Goal: Transaction & Acquisition: Purchase product/service

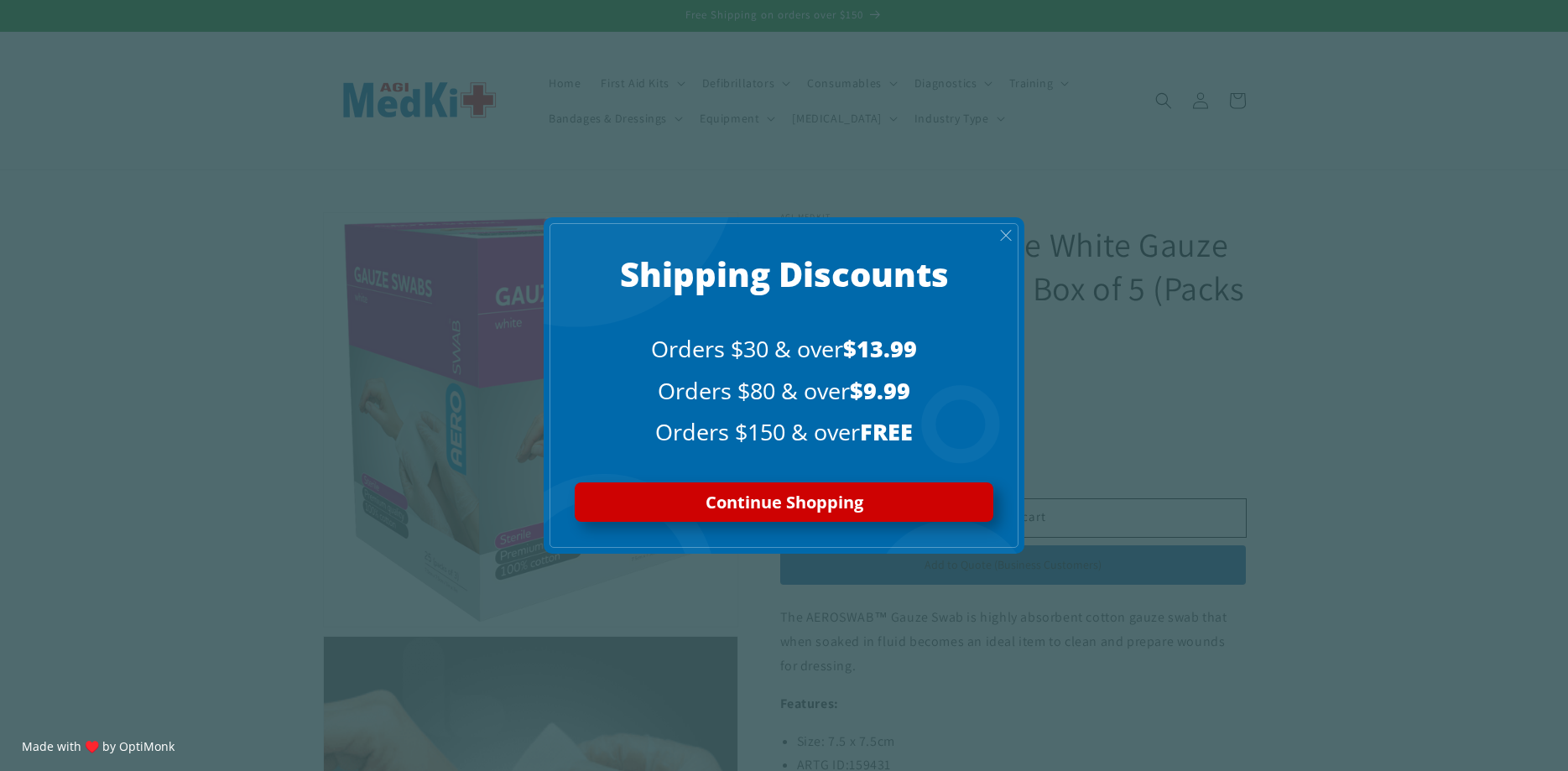
click at [1009, 236] on span "X" at bounding box center [1006, 236] width 13 height 20
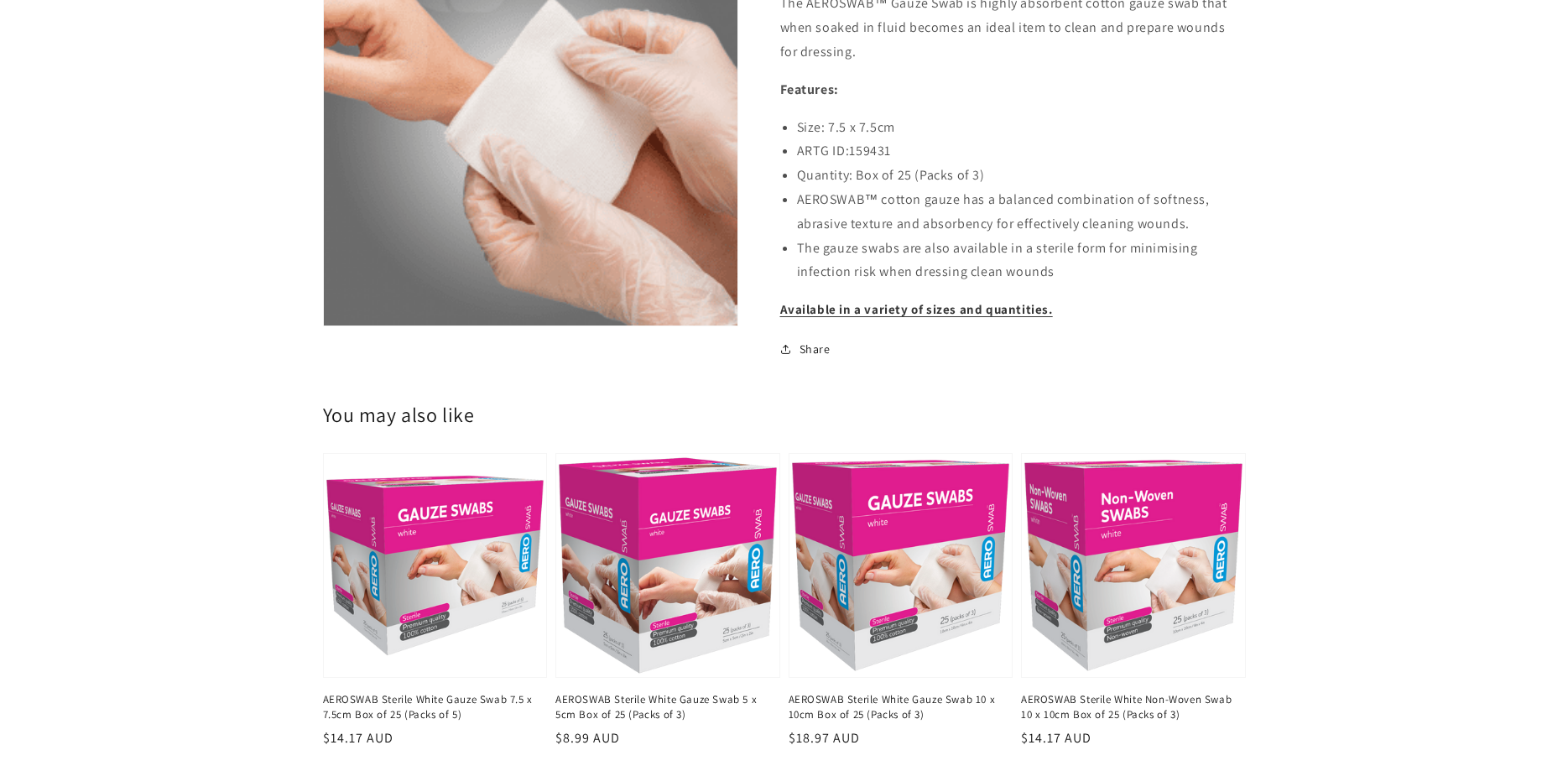
scroll to position [770, 0]
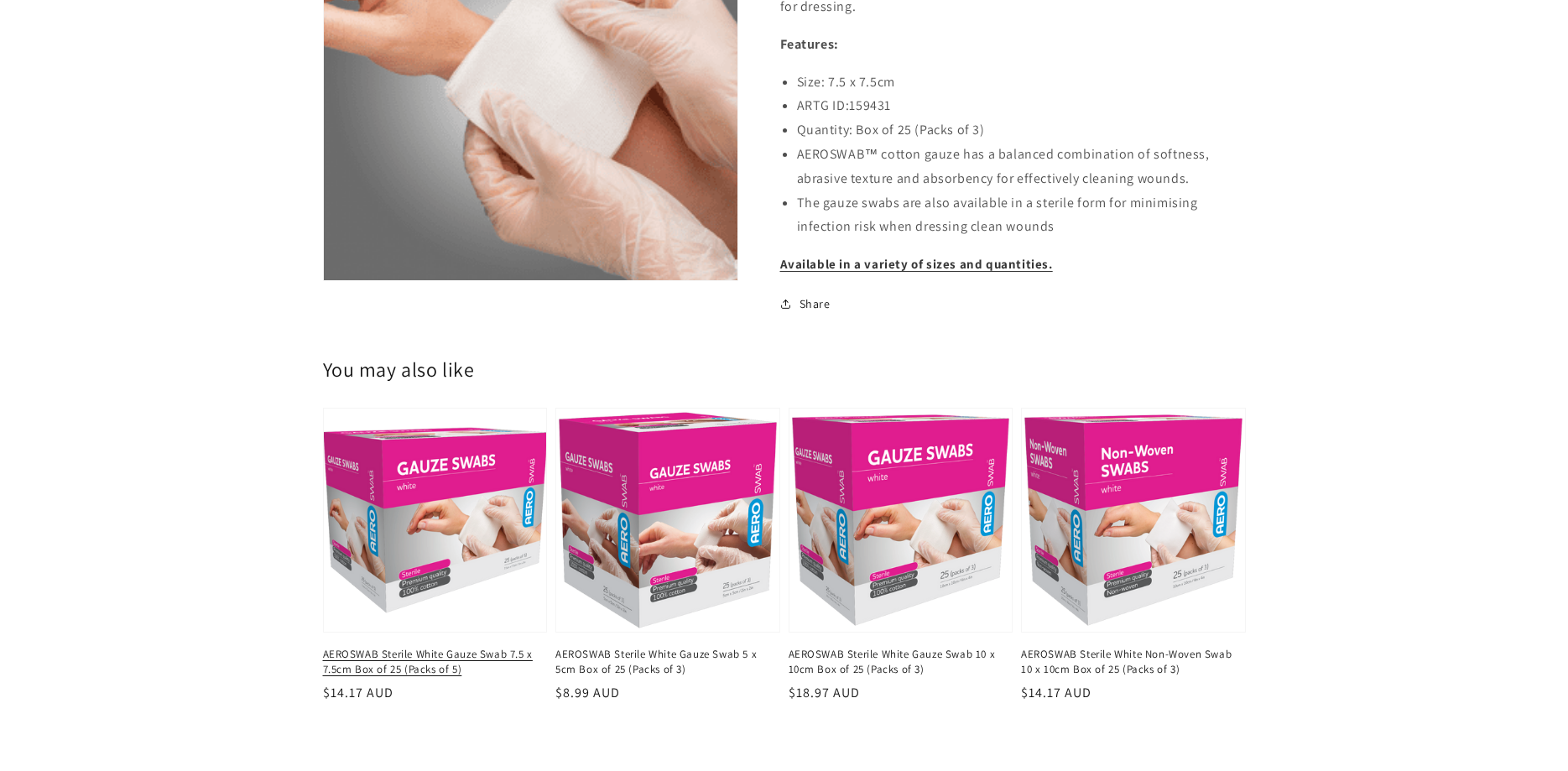
click at [506, 648] on link "AEROSWAB Sterile White Gauze Swab 7.5 x 7.5cm Box of 25 (Packs of 5)" at bounding box center [430, 662] width 215 height 30
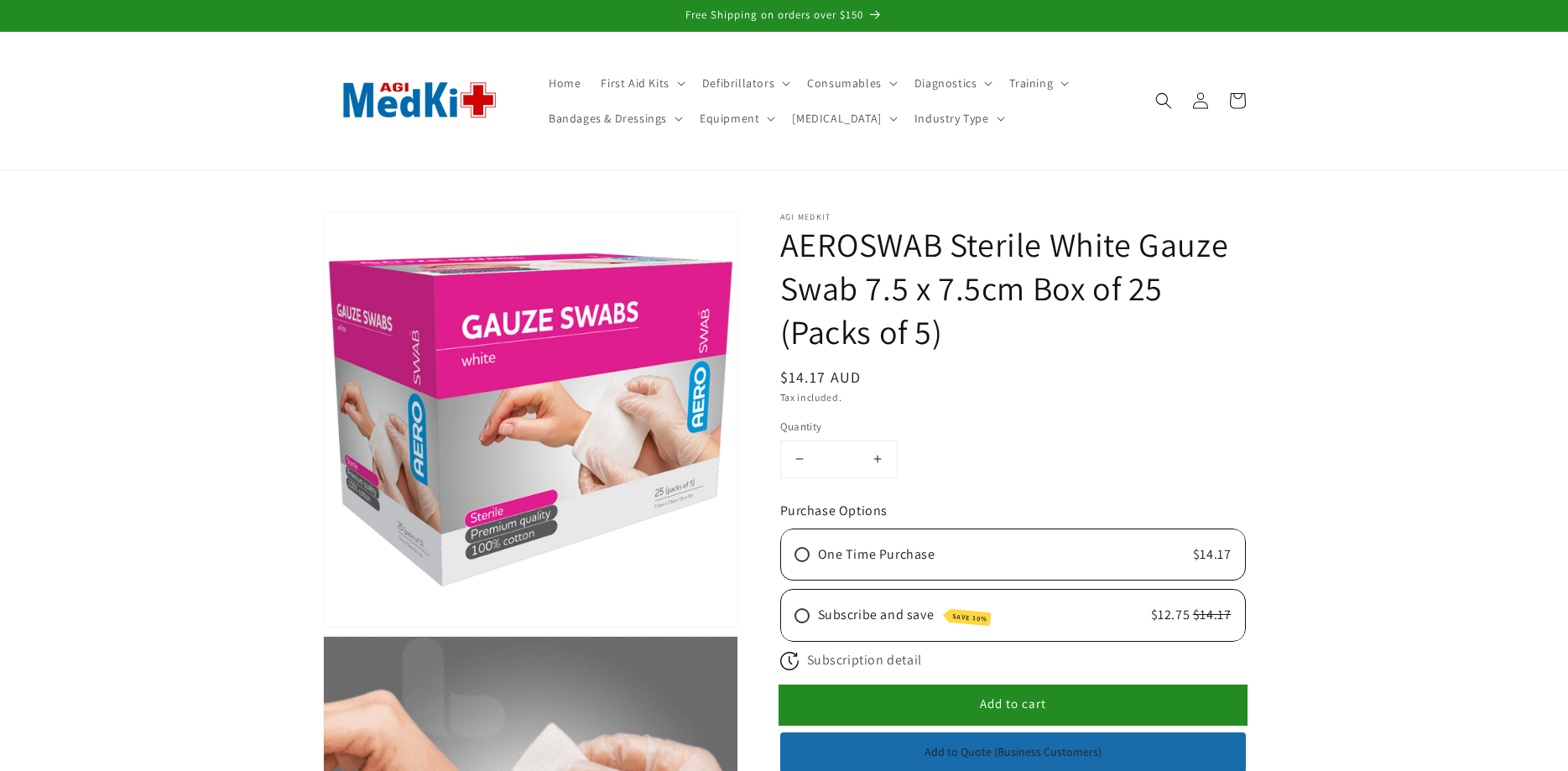
click at [1008, 704] on span "Add to cart" at bounding box center [1013, 704] width 66 height 16
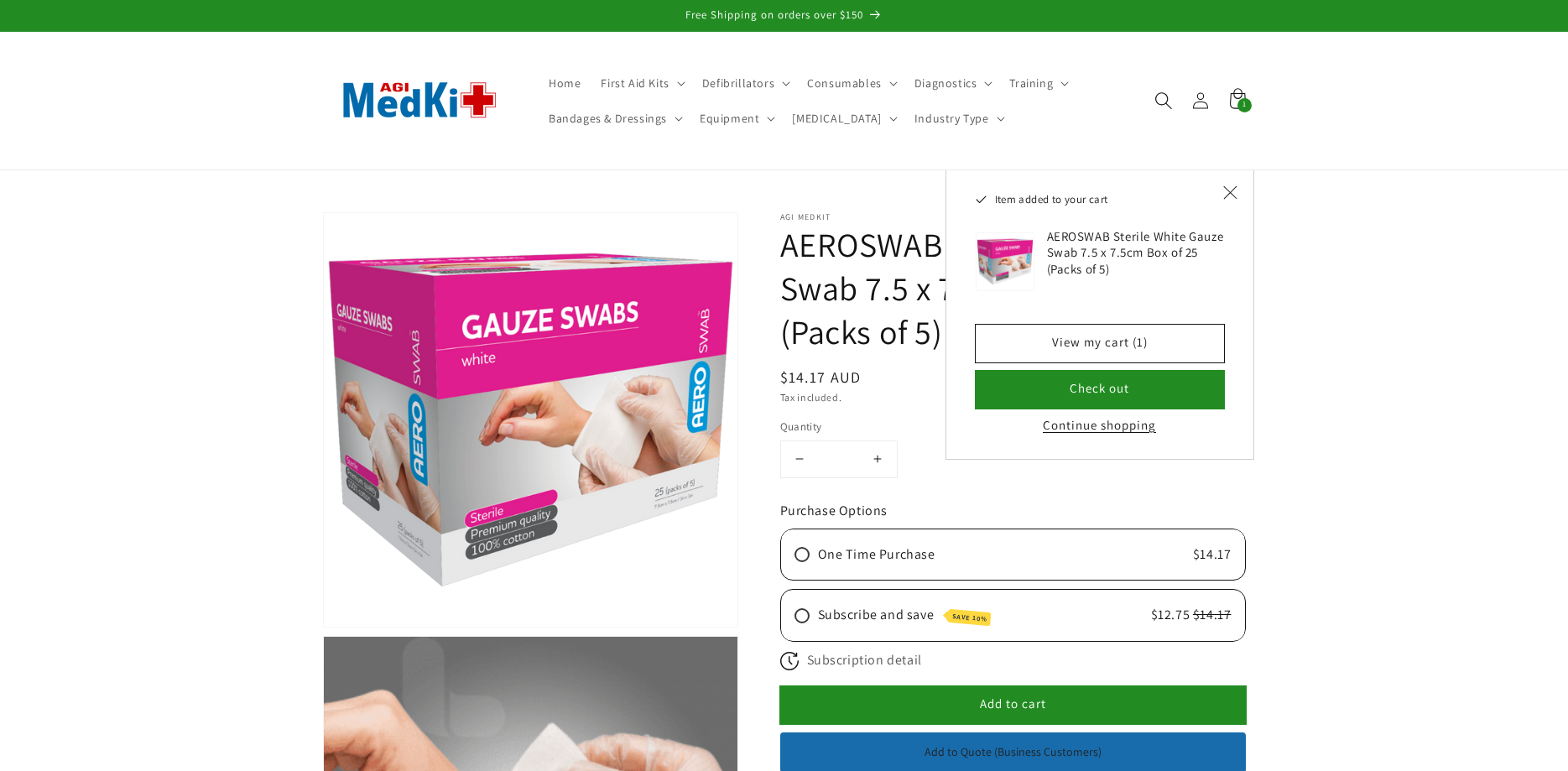
click at [1161, 95] on icon "Search" at bounding box center [1164, 100] width 18 height 18
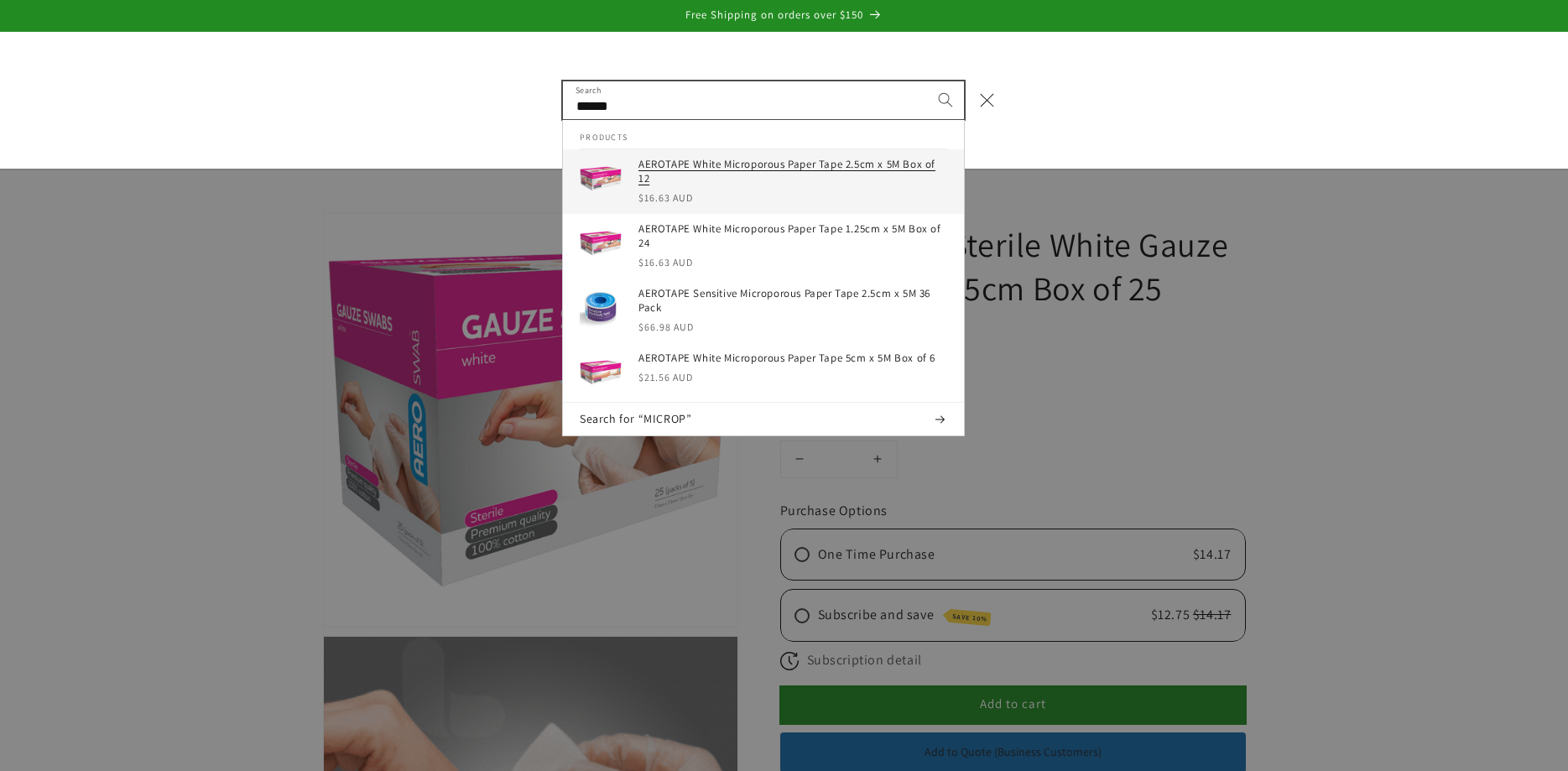
type input "******"
click at [831, 163] on h3 "AEROTAPE White Microporous Paper Tape 2.5cm x 5M Box of 12" at bounding box center [793, 172] width 309 height 29
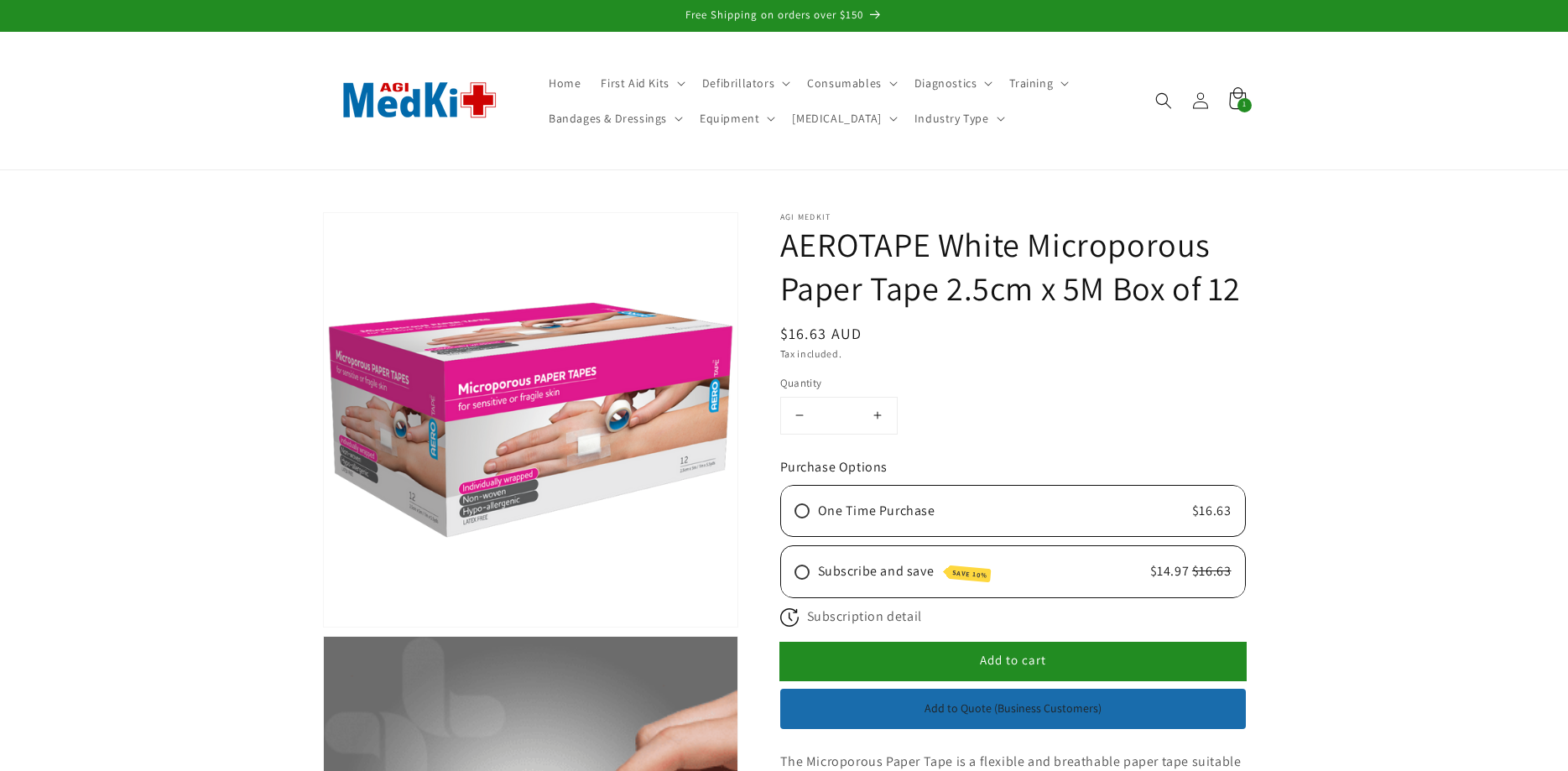
click at [1246, 103] on span "1" at bounding box center [1245, 105] width 4 height 14
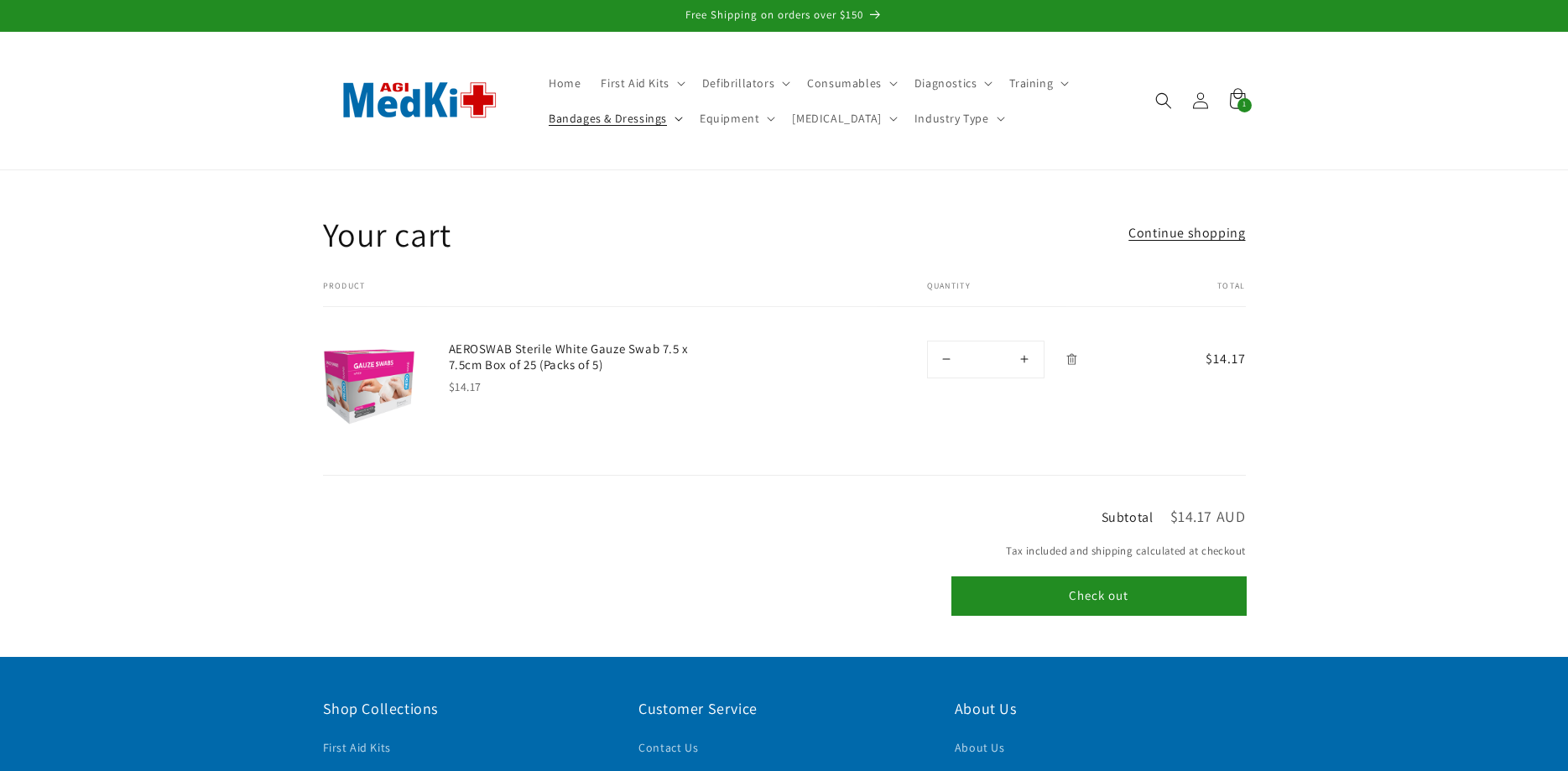
click at [650, 118] on span "Bandages & Dressings" at bounding box center [608, 118] width 119 height 15
click at [632, 245] on summary "Adhesive Tapes" at bounding box center [623, 247] width 166 height 31
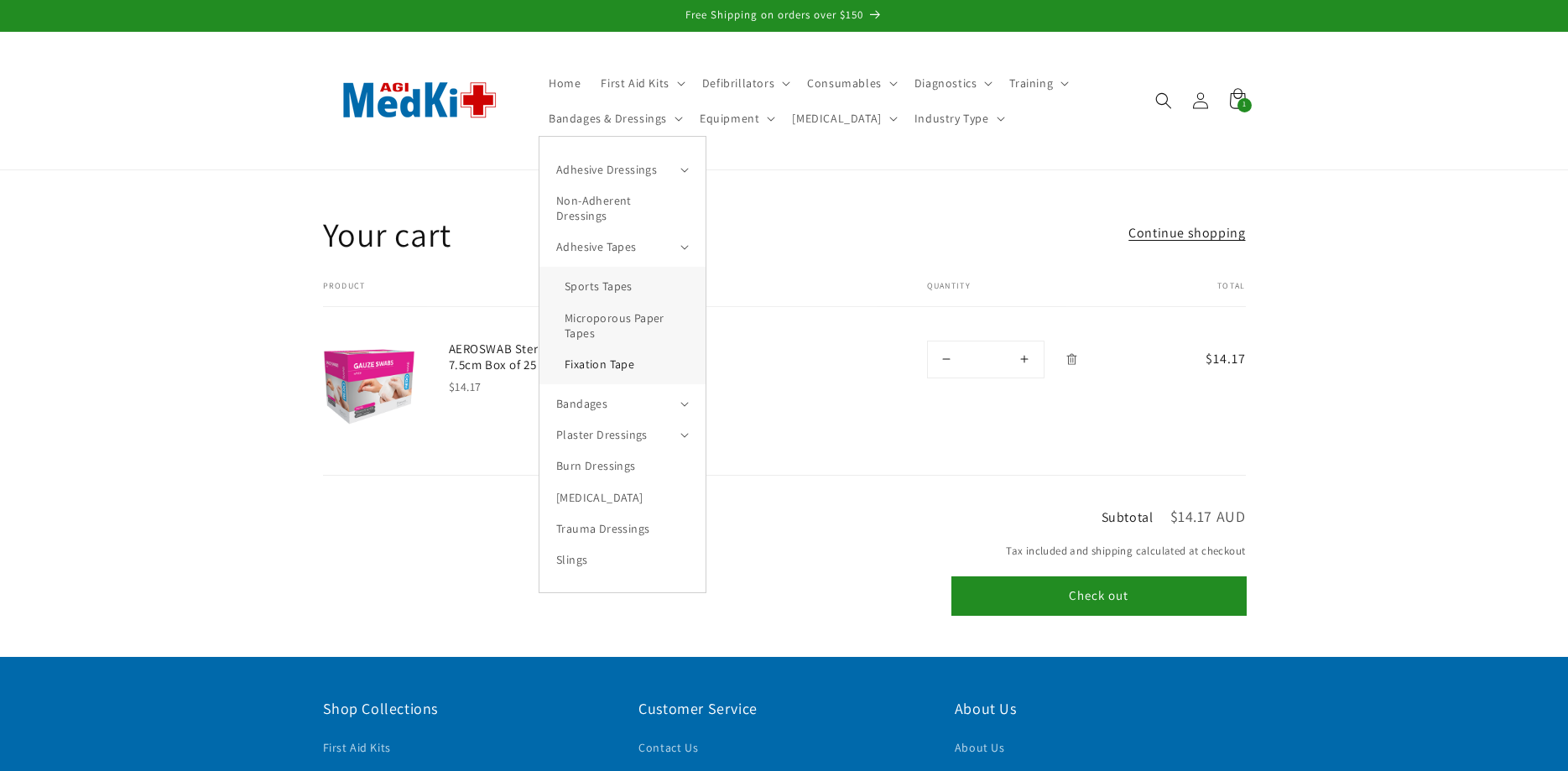
click at [608, 351] on link "Fixation Tape" at bounding box center [623, 363] width 166 height 31
